Goal: Task Accomplishment & Management: Manage account settings

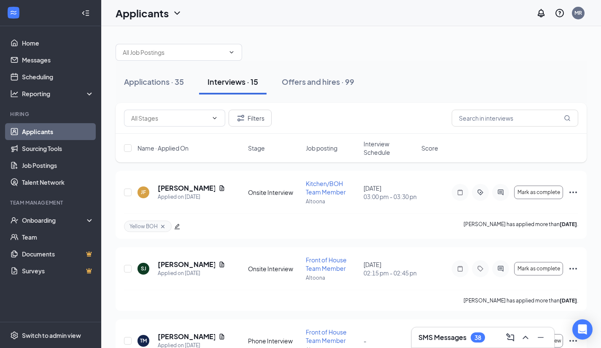
scroll to position [1, 0]
click at [524, 334] on icon "ChevronUp" at bounding box center [525, 337] width 10 height 10
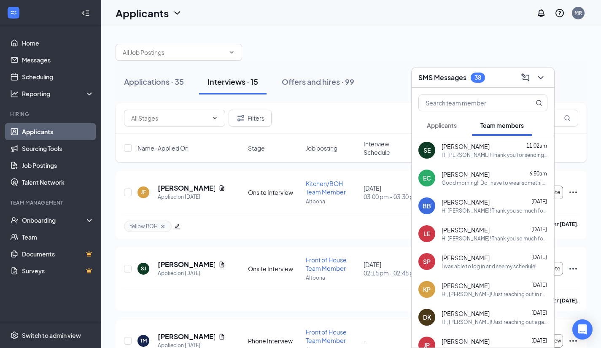
click at [571, 13] on div "MR" at bounding box center [577, 13] width 17 height 17
click at [522, 124] on li "Log out" at bounding box center [535, 129] width 101 height 17
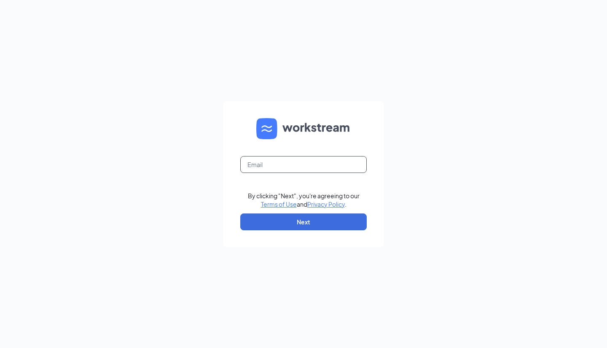
click at [328, 166] on input "text" at bounding box center [303, 164] width 126 height 17
type input "chelsey@altoonachickfila.com"
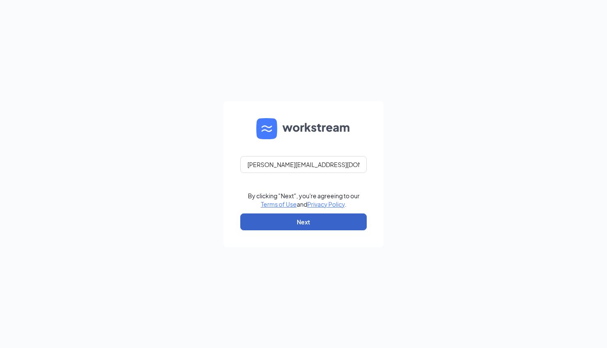
click at [311, 221] on button "Next" at bounding box center [303, 221] width 126 height 17
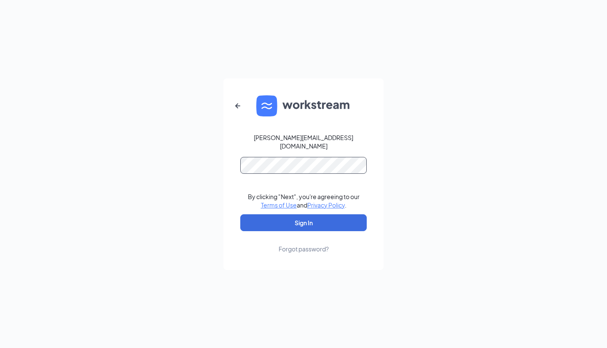
click at [240, 214] on button "Sign In" at bounding box center [303, 222] width 126 height 17
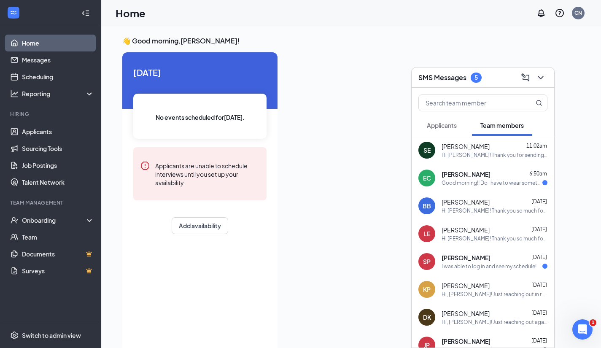
click at [459, 268] on div "I was able to log in and see my schedule!" at bounding box center [488, 266] width 95 height 7
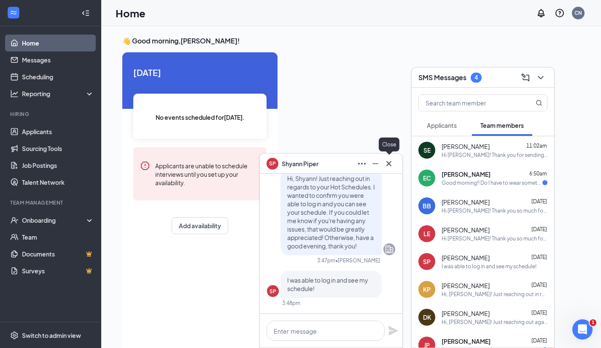
click at [389, 161] on icon "Cross" at bounding box center [389, 163] width 10 height 10
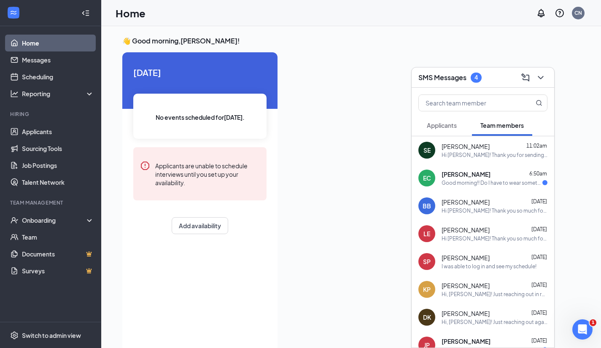
click at [451, 76] on h3 "SMS Messages" at bounding box center [442, 77] width 48 height 9
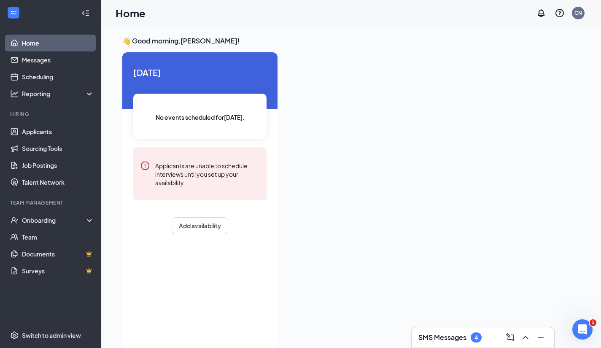
click at [474, 329] on div "SMS Messages 4" at bounding box center [482, 337] width 142 height 20
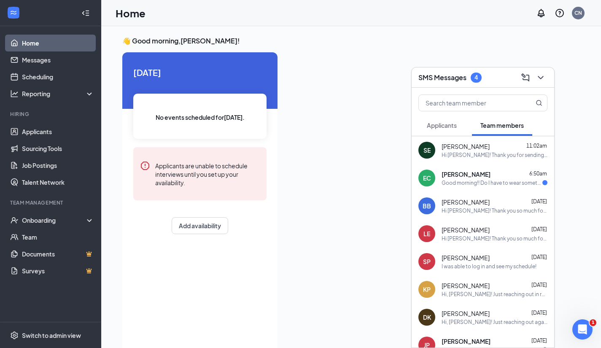
click at [446, 129] on button "Applicants" at bounding box center [441, 125] width 47 height 21
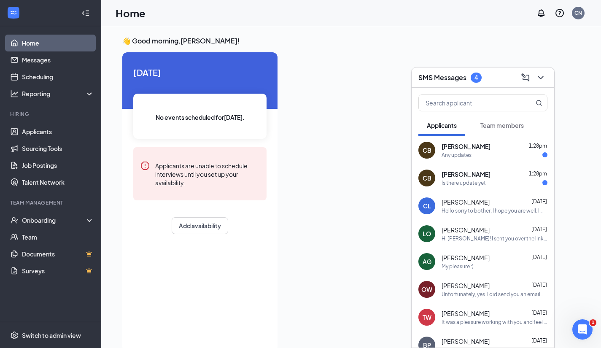
click at [453, 76] on h3 "SMS Messages" at bounding box center [442, 77] width 48 height 9
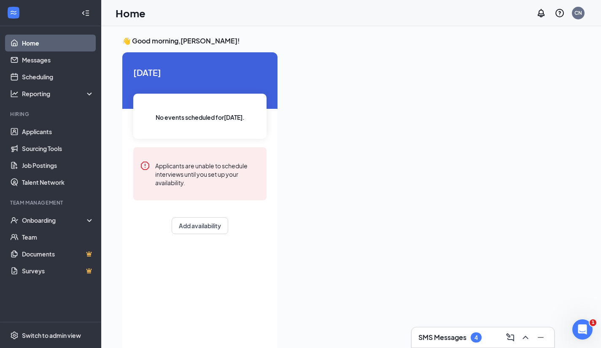
click at [471, 338] on div "4" at bounding box center [475, 337] width 11 height 10
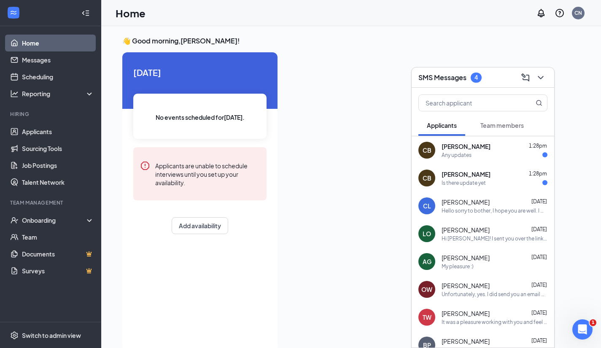
click at [511, 130] on button "Team members" at bounding box center [502, 125] width 60 height 21
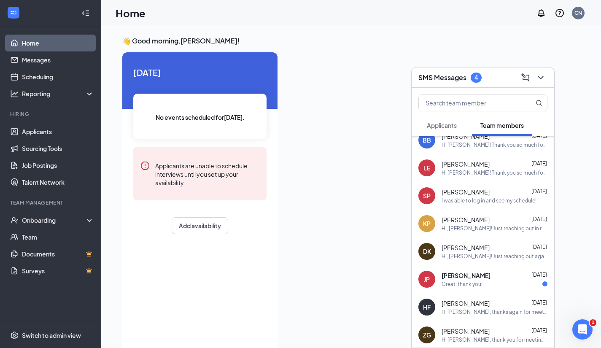
scroll to position [62, 0]
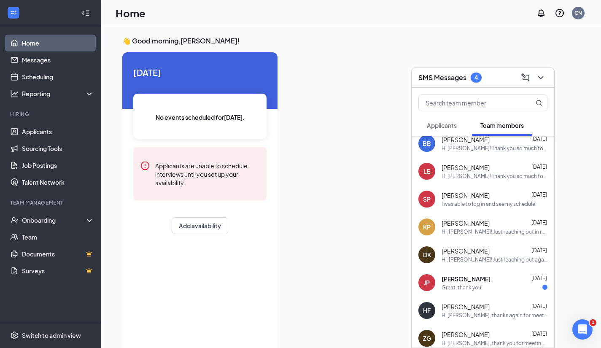
click at [466, 285] on div "Great, thank you!" at bounding box center [461, 287] width 41 height 7
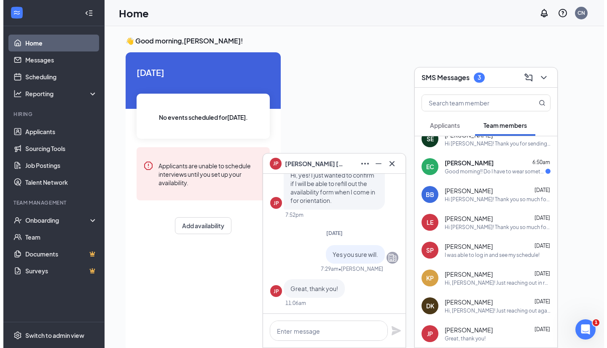
scroll to position [0, 0]
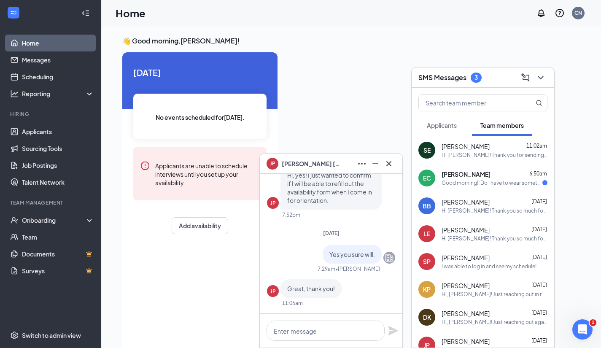
click at [463, 176] on span "[PERSON_NAME]" at bounding box center [465, 174] width 49 height 8
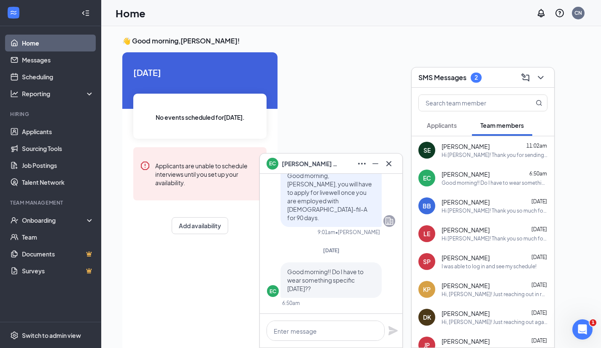
click at [443, 127] on span "Applicants" at bounding box center [442, 125] width 30 height 8
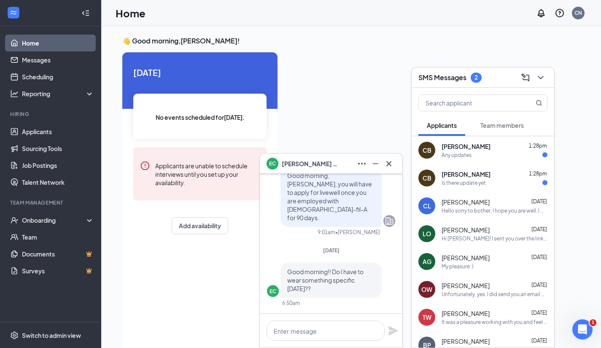
click at [479, 182] on div "Is there update yet" at bounding box center [463, 182] width 44 height 7
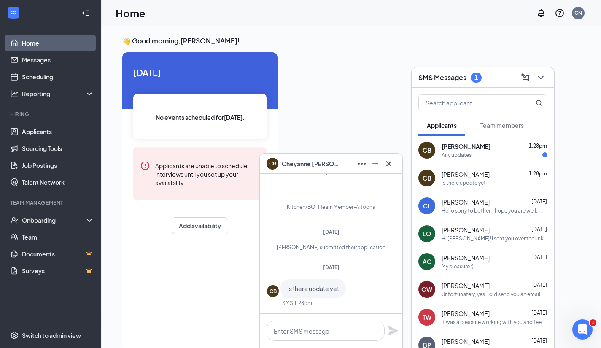
click at [389, 162] on icon "Cross" at bounding box center [388, 163] width 5 height 5
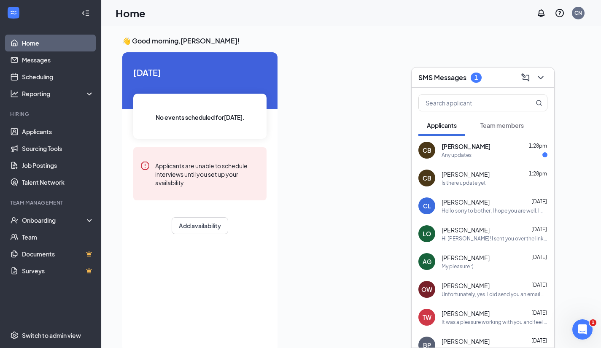
click at [476, 153] on div "Any updates" at bounding box center [494, 154] width 106 height 7
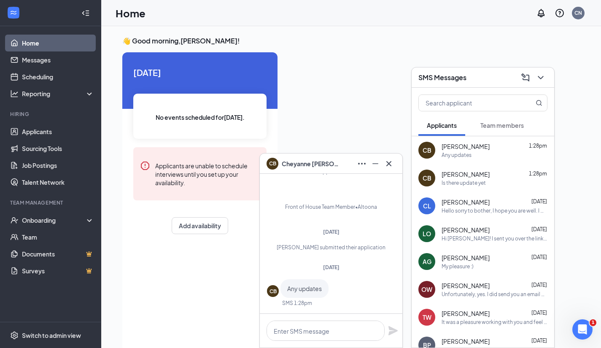
click at [389, 163] on icon "Cross" at bounding box center [388, 163] width 5 height 5
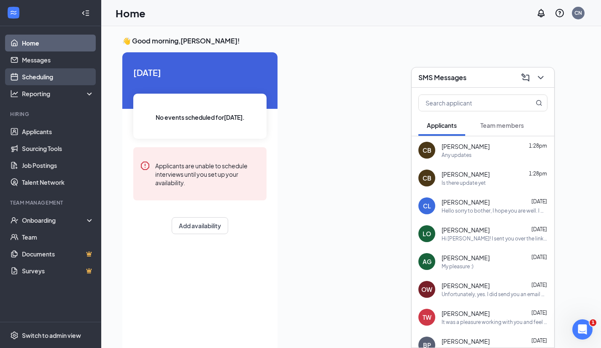
click at [42, 77] on link "Scheduling" at bounding box center [58, 76] width 72 height 17
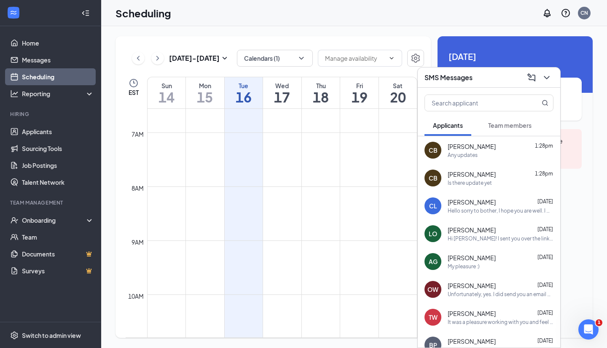
scroll to position [354, 0]
click at [225, 58] on icon "SmallChevronDown" at bounding box center [225, 58] width 10 height 10
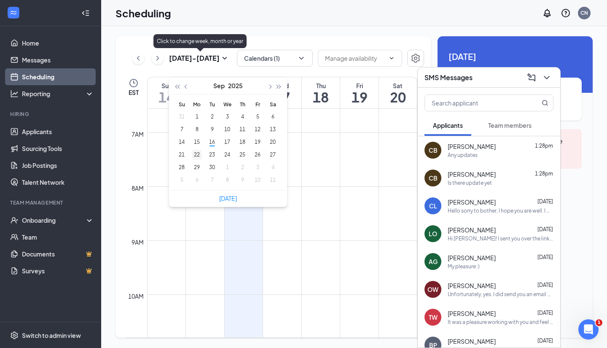
click at [197, 155] on div "22" at bounding box center [197, 155] width 10 height 10
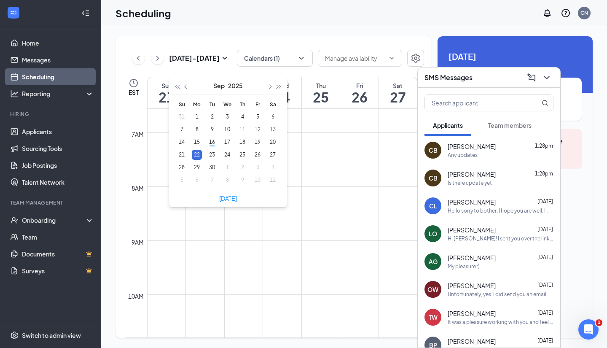
type input "2025-09-22"
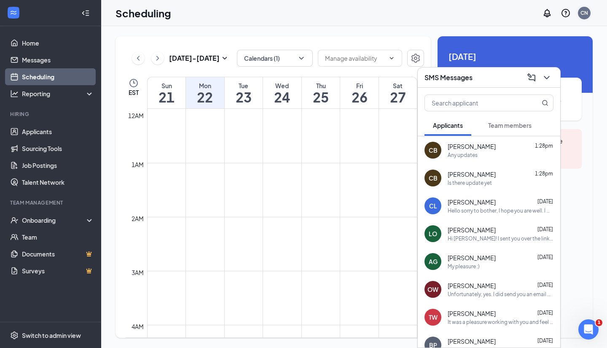
click at [584, 19] on div "CN" at bounding box center [584, 13] width 17 height 17
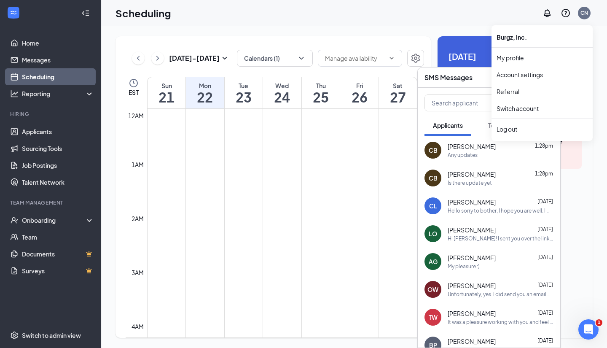
click at [511, 138] on ul "Burgz, Inc. My profile Account settings Referral Switch account Log out" at bounding box center [541, 82] width 101 height 115
click at [514, 134] on li "Log out" at bounding box center [541, 129] width 101 height 17
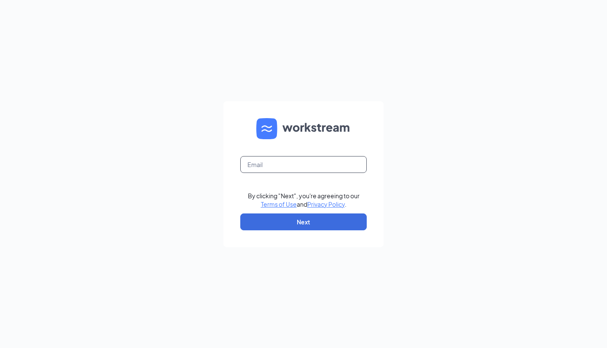
click at [278, 165] on input "text" at bounding box center [303, 164] width 126 height 17
type input "mary@altoonachickfila.com"
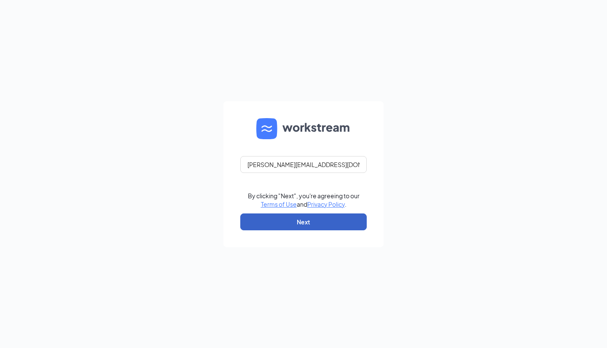
click at [313, 219] on button "Next" at bounding box center [303, 221] width 126 height 17
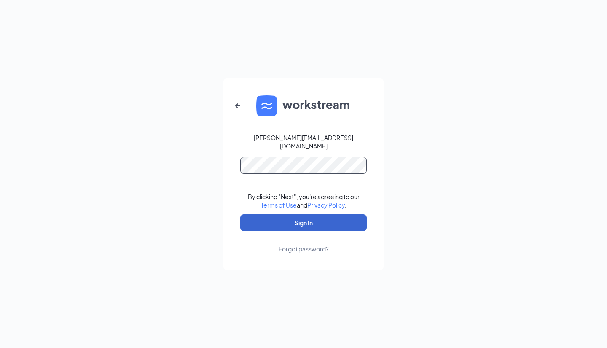
click at [240, 214] on button "Sign In" at bounding box center [303, 222] width 126 height 17
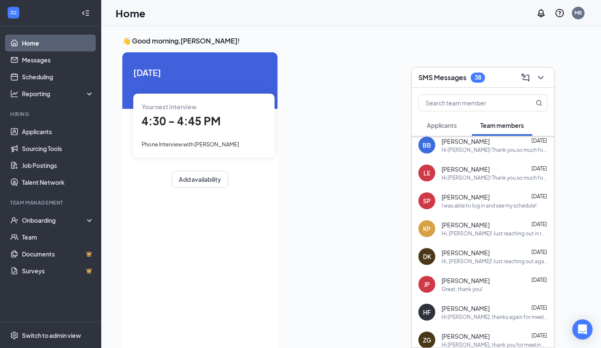
scroll to position [60, 0]
click at [486, 261] on div "Hi, [PERSON_NAME]! Just reaching out again in regards to your Hot Schedules. I …" at bounding box center [494, 261] width 106 height 7
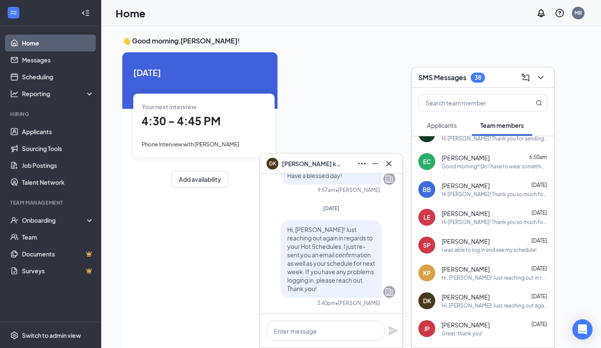
scroll to position [0, 0]
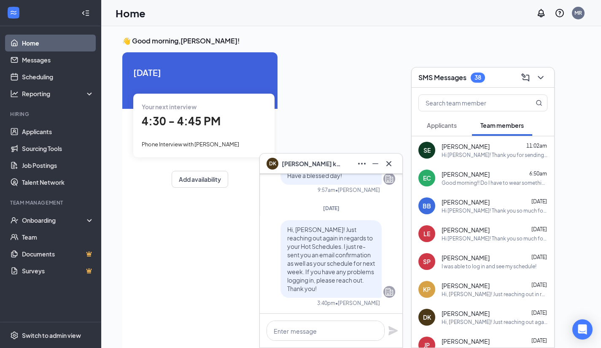
click at [352, 70] on div at bounding box center [431, 199] width 295 height 294
click at [545, 71] on div at bounding box center [539, 77] width 15 height 13
click at [392, 160] on icon "Cross" at bounding box center [389, 163] width 10 height 10
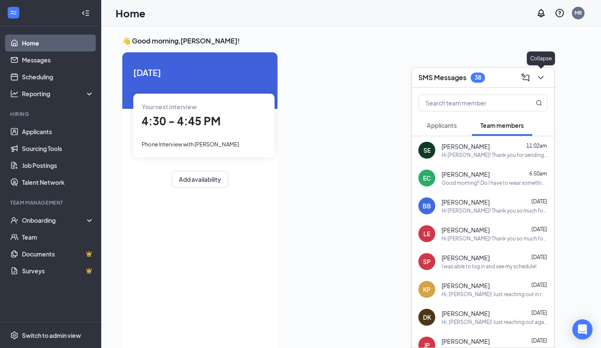
click at [542, 76] on icon "ChevronDown" at bounding box center [539, 77] width 5 height 3
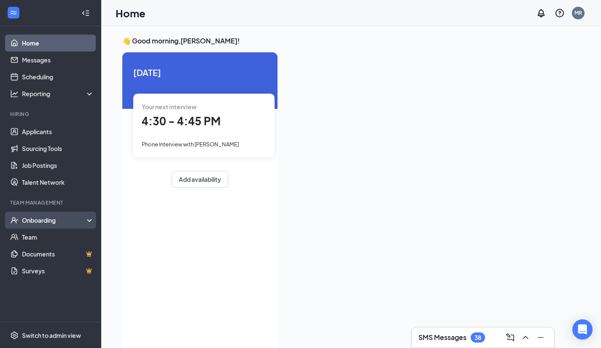
click at [51, 217] on div "Onboarding" at bounding box center [54, 220] width 65 height 8
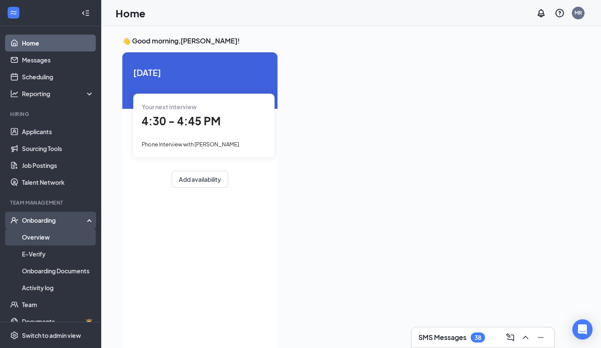
click at [45, 231] on link "Overview" at bounding box center [58, 236] width 72 height 17
